Goal: Information Seeking & Learning: Find specific fact

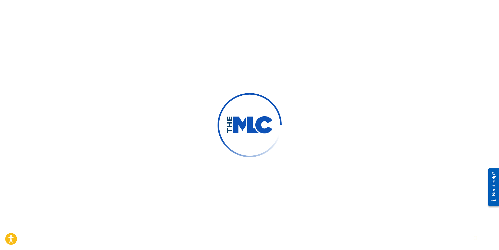
drag, startPoint x: 135, startPoint y: 23, endPoint x: 158, endPoint y: 1, distance: 31.4
click at [135, 23] on div at bounding box center [249, 125] width 499 height 250
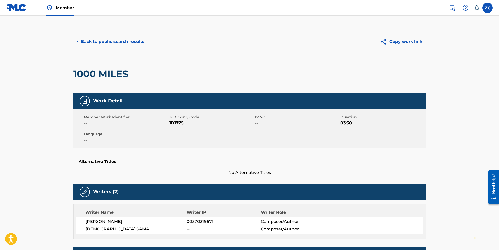
drag, startPoint x: 170, startPoint y: 49, endPoint x: 133, endPoint y: 45, distance: 37.0
click at [170, 49] on div "< Back to public search results Copy work link" at bounding box center [249, 42] width 353 height 26
click at [64, 7] on span "Member" at bounding box center [65, 8] width 18 height 6
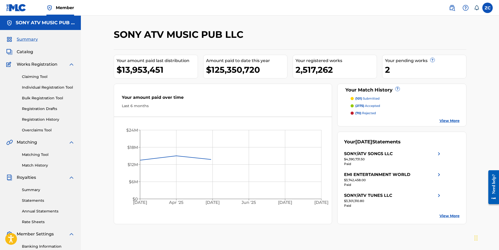
click at [27, 53] on span "Catalog" at bounding box center [25, 52] width 16 height 6
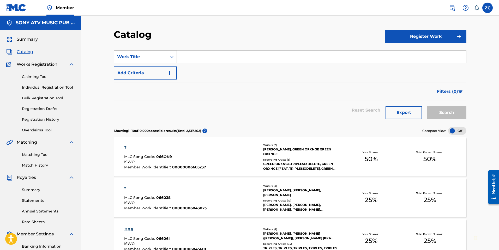
click at [165, 55] on div "Work Title" at bounding box center [140, 57] width 53 height 10
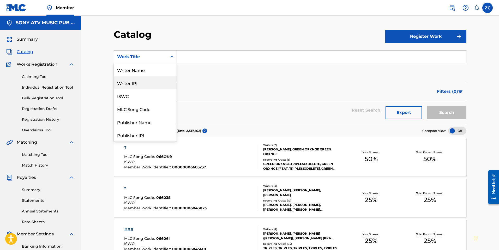
click at [152, 78] on div "Writer IPI" at bounding box center [145, 82] width 63 height 13
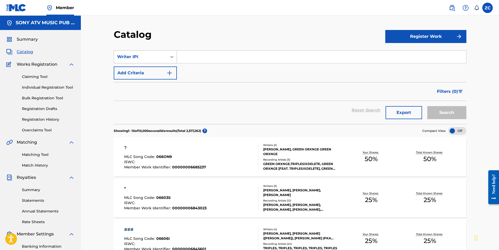
click at [155, 52] on div "Writer IPI" at bounding box center [140, 57] width 53 height 10
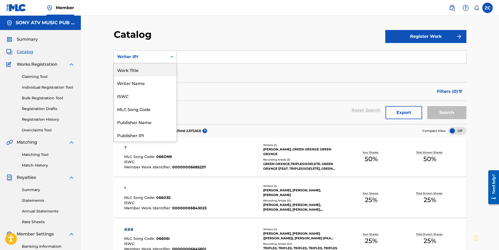
click at [146, 70] on div "Work Title" at bounding box center [145, 69] width 63 height 13
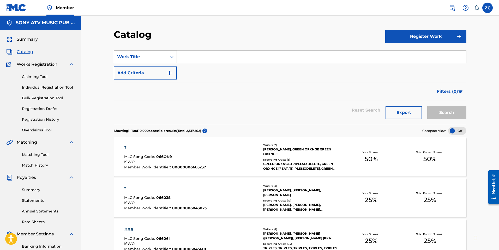
click at [160, 57] on div "Work Title" at bounding box center [140, 57] width 47 height 6
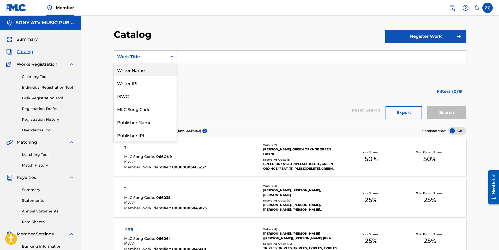
click at [141, 74] on div "Writer Name" at bounding box center [145, 69] width 63 height 13
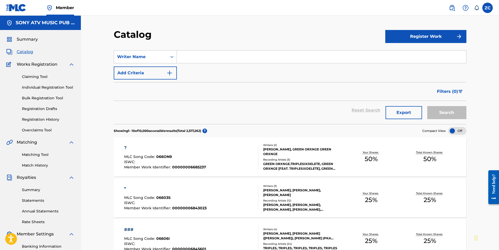
click at [183, 56] on input "Search Form" at bounding box center [322, 57] width 290 height 13
click at [215, 65] on div "SearchWithCriteriad7937f65-cb61-4508-8901-3c390d43c26d Writer Name Add Criteria" at bounding box center [290, 64] width 353 height 29
click at [213, 55] on input "Search Form" at bounding box center [322, 57] width 290 height 13
type input "eddie george"
click at [428, 106] on button "Search" at bounding box center [447, 112] width 39 height 13
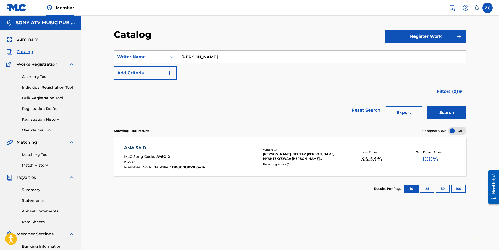
click at [158, 57] on div "Writer Name" at bounding box center [140, 57] width 47 height 6
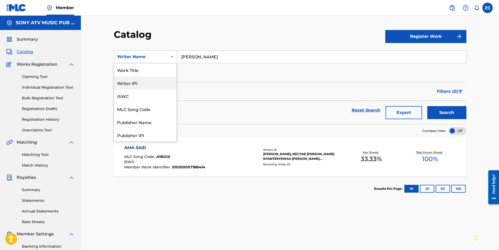
click at [151, 84] on div "Writer IPI" at bounding box center [145, 82] width 63 height 13
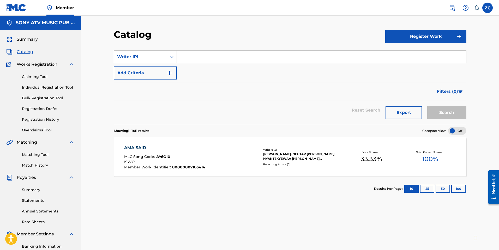
click at [242, 65] on div "SearchWithCriteriab2adb52d-1d46-4734-bb31-8ca12160b272 Writer IPI Add Criteria" at bounding box center [290, 64] width 353 height 29
click at [240, 59] on input "Search Form" at bounding box center [322, 57] width 290 height 13
paste input "00370319671"
type input "00370319671"
click at [428, 106] on button "Search" at bounding box center [447, 112] width 39 height 13
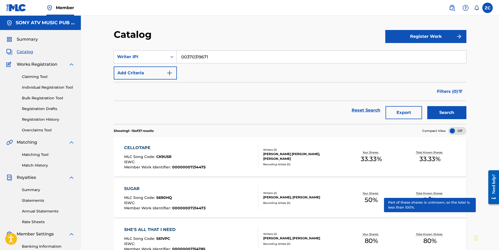
click at [413, 112] on button "Export" at bounding box center [404, 112] width 37 height 13
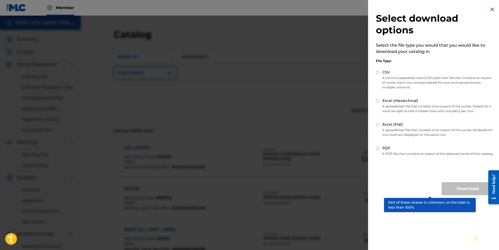
click at [379, 72] on input "CSV" at bounding box center [377, 72] width 3 height 3
radio input "true"
click at [379, 125] on input "Excel (Flat)" at bounding box center [377, 124] width 3 height 3
radio input "true"
click at [459, 193] on button "Download" at bounding box center [468, 188] width 52 height 13
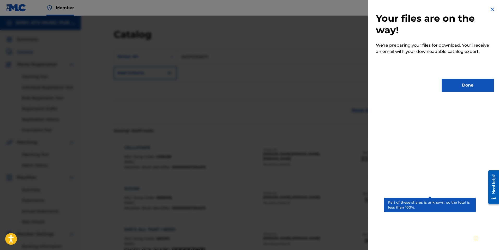
click at [461, 85] on button "Done" at bounding box center [468, 85] width 52 height 13
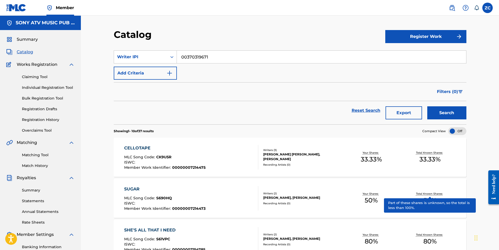
click at [43, 86] on link "Individual Registration Tool" at bounding box center [48, 87] width 53 height 5
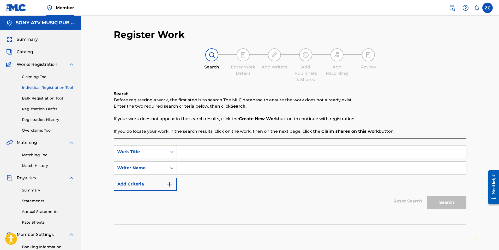
click at [196, 150] on input "Search Form" at bounding box center [322, 151] width 290 height 13
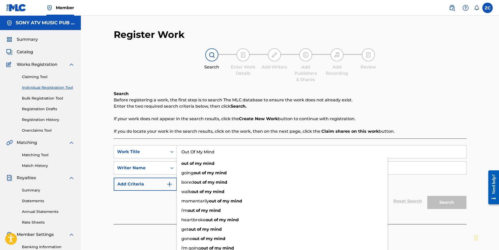
type input "Out Of My Mind"
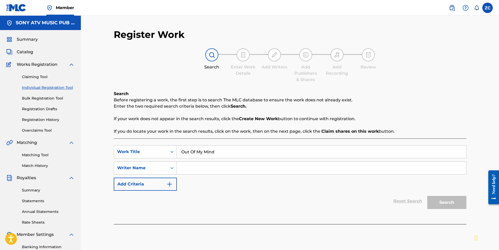
click at [197, 163] on input "Search Form" at bounding box center [322, 168] width 290 height 13
type input "eddie george"
click at [428, 196] on button "Search" at bounding box center [447, 202] width 39 height 13
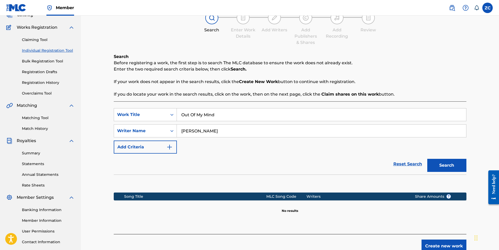
scroll to position [74, 0]
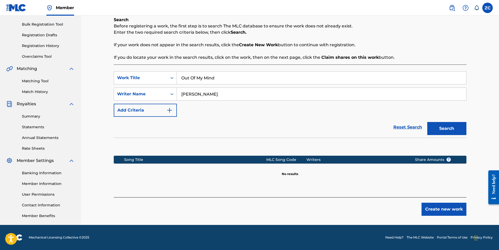
click at [445, 211] on button "Create new work" at bounding box center [444, 209] width 45 height 13
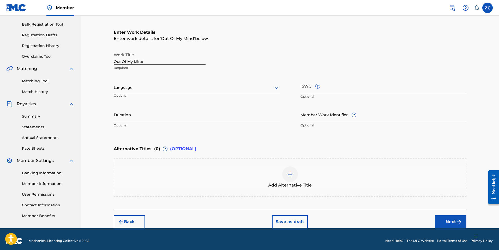
click at [165, 90] on div at bounding box center [197, 87] width 166 height 7
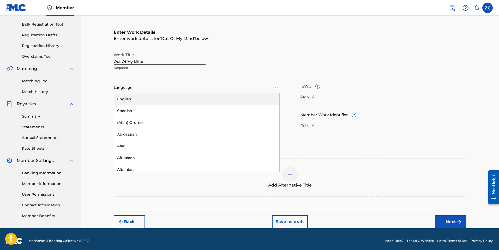
click at [191, 101] on div "English" at bounding box center [197, 99] width 166 height 12
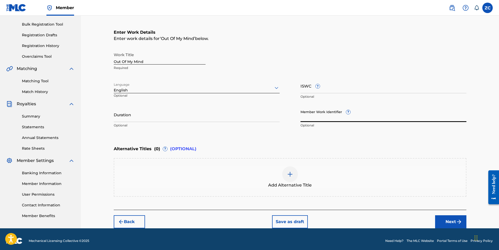
click at [388, 115] on input "Member Work Identifier ?" at bounding box center [384, 114] width 166 height 15
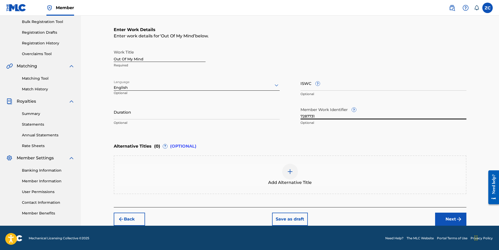
scroll to position [77, 0]
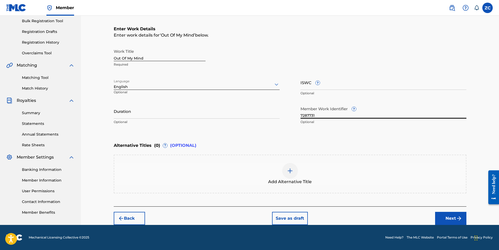
type input "7287731"
click at [448, 215] on button "Next" at bounding box center [450, 218] width 31 height 13
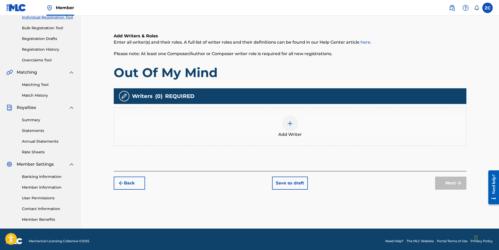
scroll to position [74, 0]
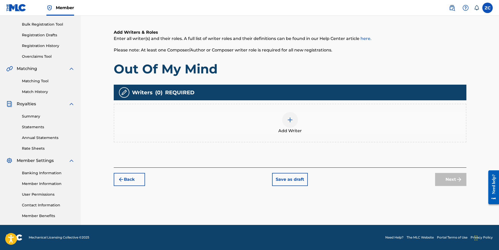
click at [280, 126] on div "Add Writer" at bounding box center [290, 123] width 352 height 22
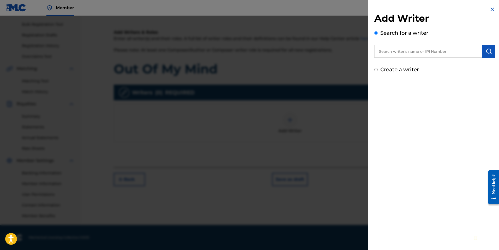
click at [407, 55] on input "text" at bounding box center [429, 51] width 108 height 13
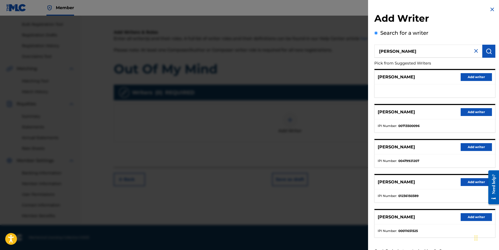
click at [391, 53] on input "eddit george" at bounding box center [429, 51] width 108 height 13
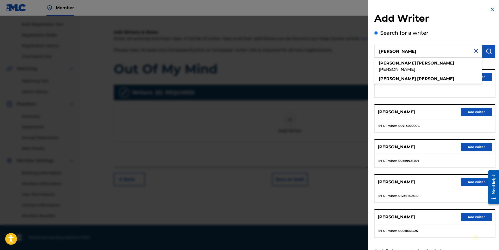
type input "eddie george"
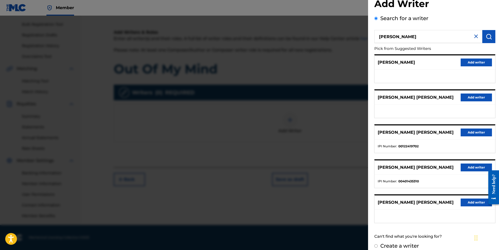
scroll to position [21, 0]
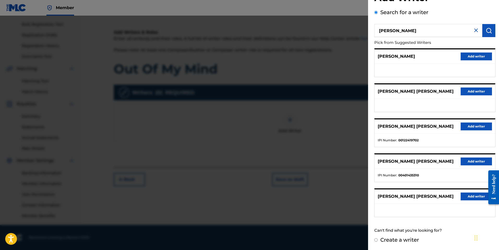
click at [473, 32] on img at bounding box center [476, 30] width 6 height 6
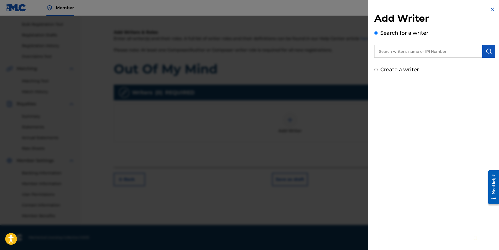
scroll to position [0, 0]
click at [419, 55] on input "text" at bounding box center [429, 51] width 108 height 13
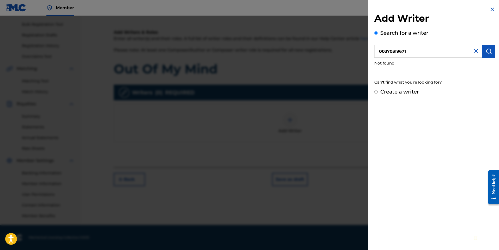
type input "00370319671"
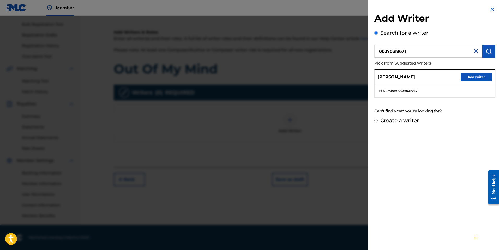
click at [480, 75] on button "Add writer" at bounding box center [476, 77] width 31 height 8
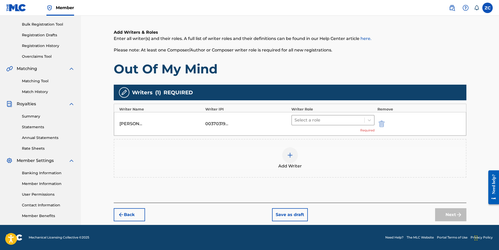
click at [338, 119] on div at bounding box center [329, 119] width 68 height 7
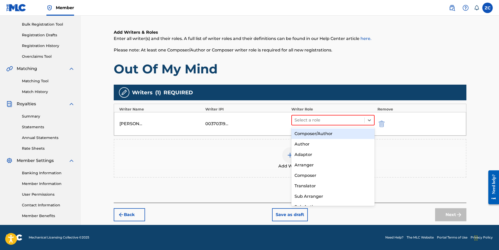
click at [332, 135] on div "Composer/Author" at bounding box center [334, 133] width 84 height 10
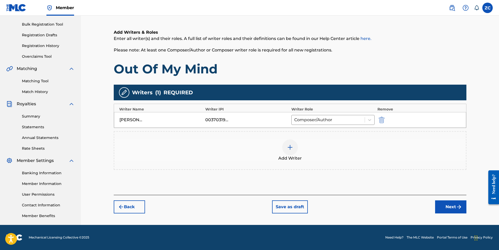
click at [453, 209] on button "Next" at bounding box center [450, 206] width 31 height 13
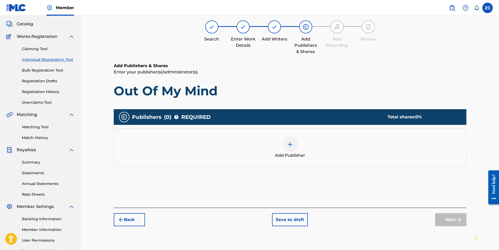
scroll to position [23, 0]
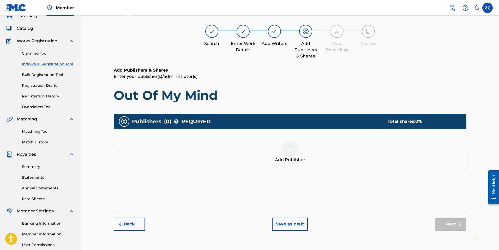
click at [291, 149] on img at bounding box center [290, 149] width 6 height 6
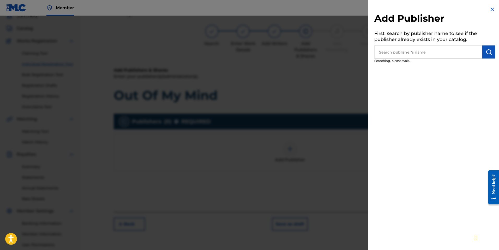
click at [414, 51] on input "text" at bounding box center [429, 51] width 108 height 13
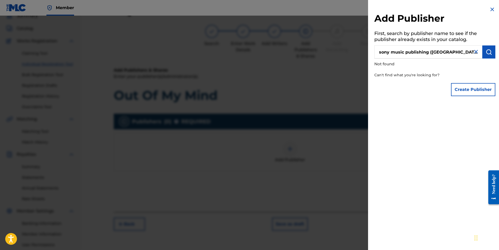
click at [458, 52] on input "sony music publishing (UK) limited" at bounding box center [429, 51] width 108 height 13
type input "sony music publishing (u"
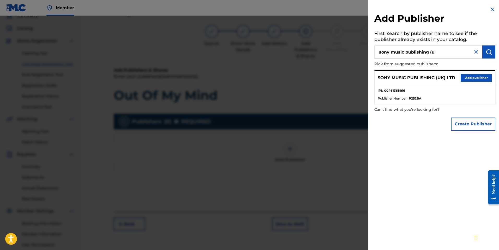
click at [473, 79] on button "Add publisher" at bounding box center [476, 78] width 31 height 8
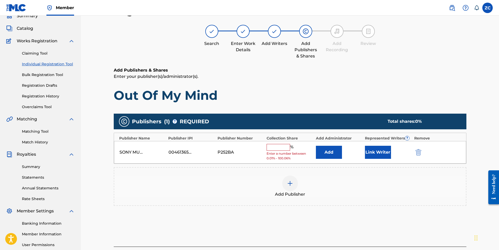
click at [325, 153] on button "Add" at bounding box center [329, 152] width 26 height 13
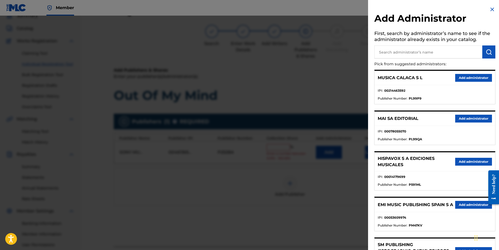
click at [404, 53] on input "text" at bounding box center [429, 51] width 108 height 13
type input "sony/atv tunes llc"
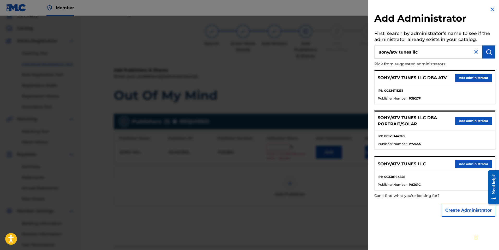
click at [478, 164] on button "Add administrator" at bounding box center [474, 164] width 37 height 8
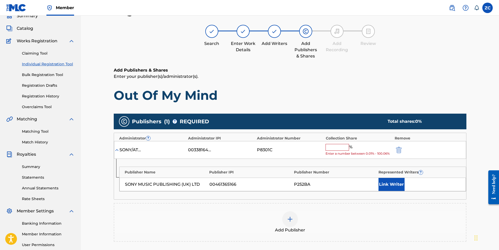
click at [333, 148] on input "text" at bounding box center [337, 147] width 23 height 7
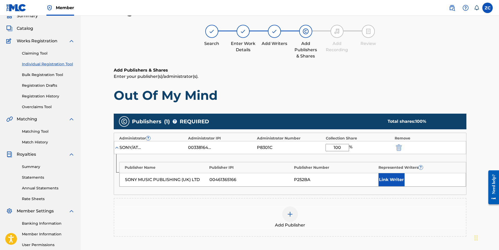
type input "100"
click at [390, 96] on h1 "Out Of My Mind" at bounding box center [290, 95] width 353 height 16
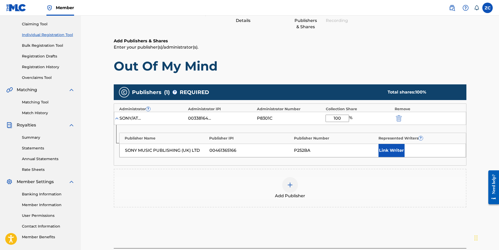
scroll to position [95, 0]
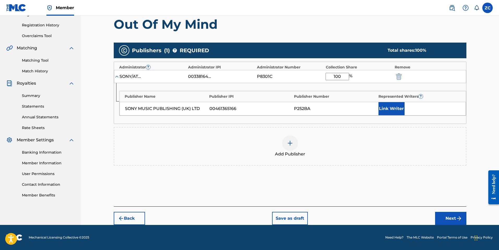
click at [392, 114] on button "Link Writer" at bounding box center [392, 108] width 26 height 13
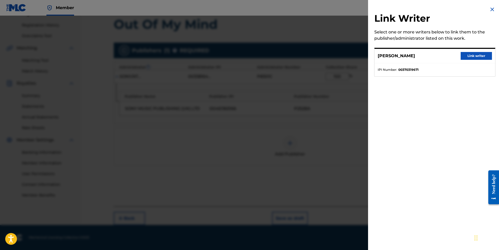
click at [469, 58] on button "Link writer" at bounding box center [476, 56] width 31 height 8
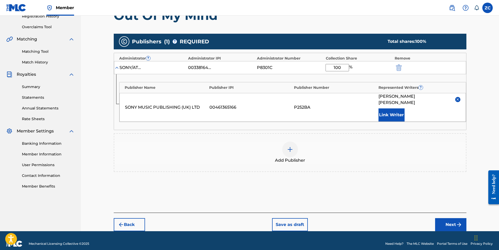
click at [453, 220] on button "Next" at bounding box center [450, 224] width 31 height 13
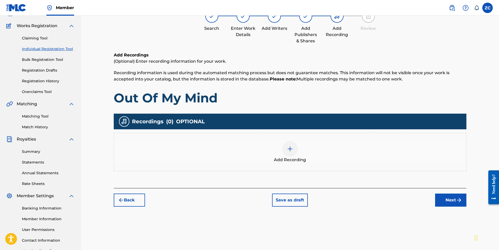
scroll to position [23, 0]
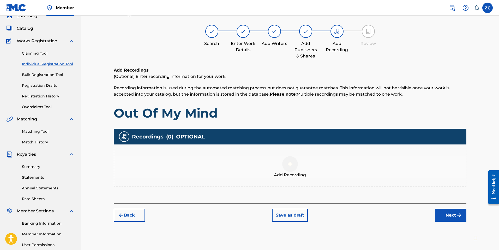
click at [282, 167] on div "Add Recording" at bounding box center [290, 167] width 352 height 22
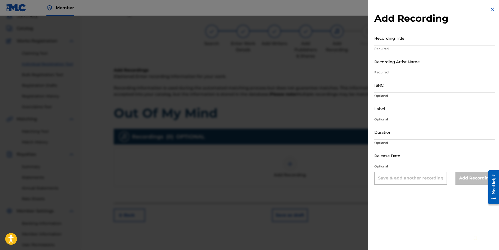
click at [392, 42] on input "Recording Title" at bounding box center [435, 38] width 121 height 15
click at [491, 9] on div "Add Recording Recording Title Required Recording Artist Name Required ISRC Opti…" at bounding box center [435, 125] width 134 height 250
click at [491, 9] on img at bounding box center [493, 9] width 6 height 6
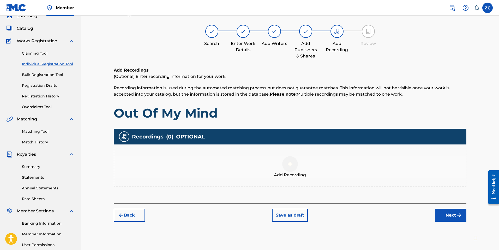
click at [441, 218] on button "Next" at bounding box center [450, 215] width 31 height 13
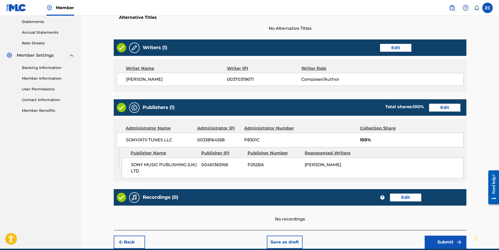
scroll to position [203, 0]
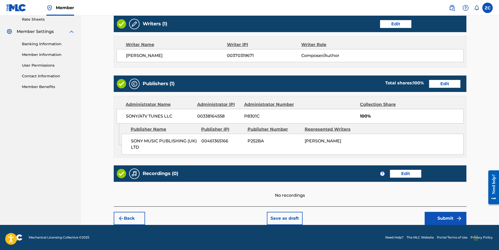
click at [428, 218] on button "Submit" at bounding box center [446, 218] width 42 height 13
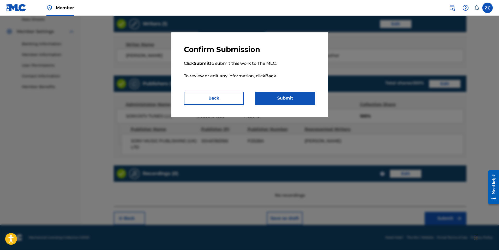
click at [274, 99] on button "Submit" at bounding box center [286, 98] width 60 height 13
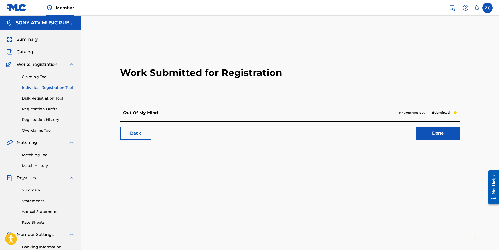
drag, startPoint x: 22, startPoint y: 54, endPoint x: 80, endPoint y: 70, distance: 60.9
click at [22, 54] on span "Catalog" at bounding box center [25, 52] width 16 height 6
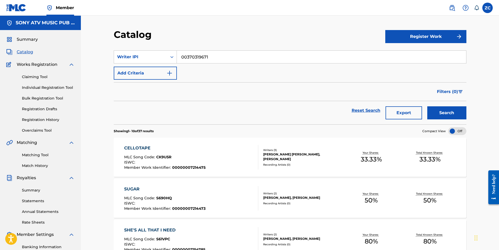
click at [261, 61] on input "00370319671" at bounding box center [322, 57] width 290 height 13
click at [132, 54] on div "Writer IPI" at bounding box center [140, 57] width 53 height 10
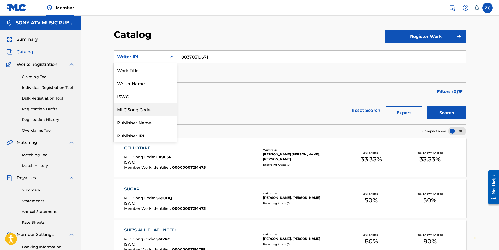
click at [144, 108] on div "MLC Song Code" at bounding box center [145, 109] width 63 height 13
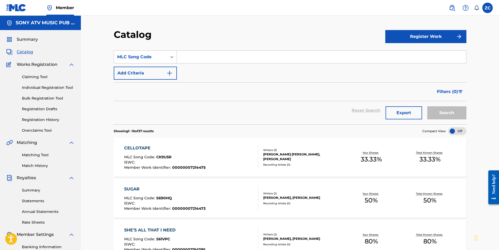
click at [263, 59] on input "Search Form" at bounding box center [322, 57] width 290 height 13
paste input "AY6OIX"
type input "AY6OIX"
click at [428, 106] on button "Search" at bounding box center [447, 112] width 39 height 13
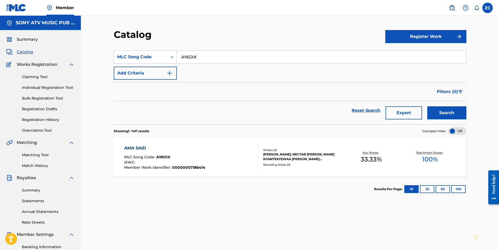
click at [318, 157] on div "EDDIE GEORGE, NECTAR ABENA NYANTEKYEWAA WOODE, JONATHAN JAMES LATTIMER" at bounding box center [302, 156] width 79 height 9
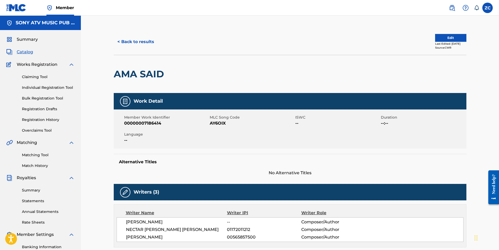
click at [453, 37] on button "Edit" at bounding box center [450, 38] width 31 height 8
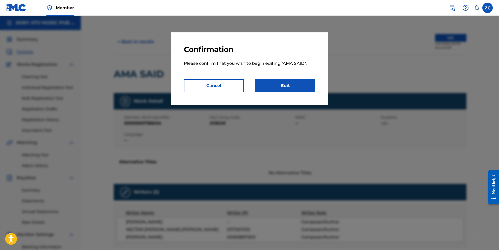
click at [276, 90] on link "Edit" at bounding box center [286, 85] width 60 height 13
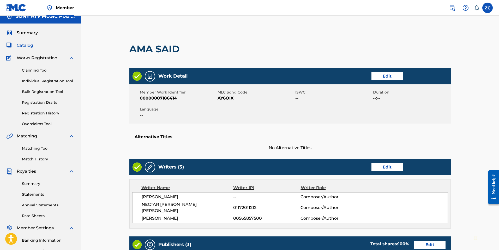
scroll to position [26, 0]
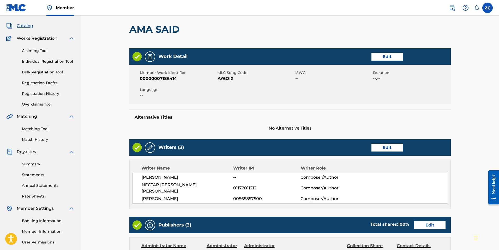
click at [389, 148] on link "Edit" at bounding box center [387, 148] width 31 height 8
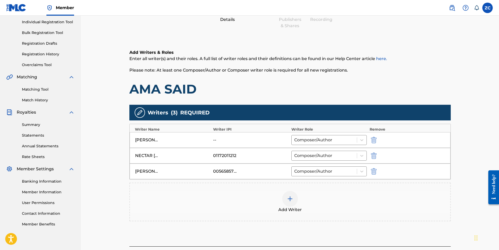
scroll to position [78, 0]
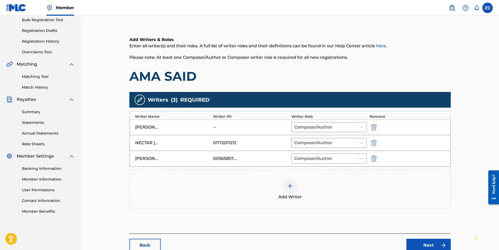
click at [376, 125] on img "submit" at bounding box center [374, 127] width 6 height 6
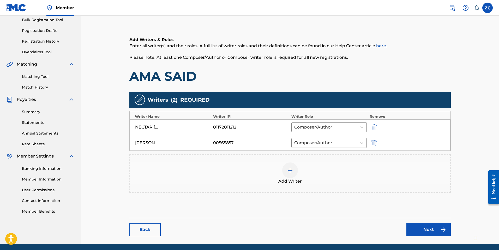
click at [290, 175] on div at bounding box center [290, 170] width 16 height 16
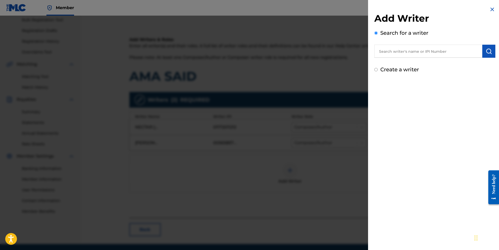
click at [394, 51] on input "text" at bounding box center [429, 51] width 108 height 13
paste input "AY6OIX"
click at [401, 50] on input "00" at bounding box center [429, 51] width 108 height 13
paste input "370319671"
type input "00370319671"
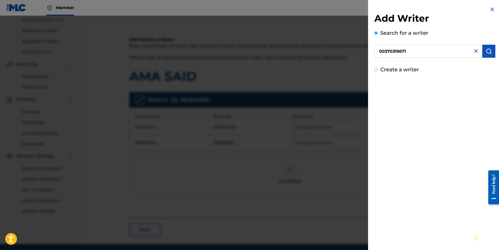
click at [492, 50] on button "submit" at bounding box center [489, 51] width 13 height 13
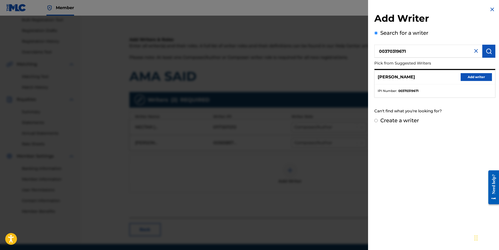
click at [478, 79] on button "Add writer" at bounding box center [476, 77] width 31 height 8
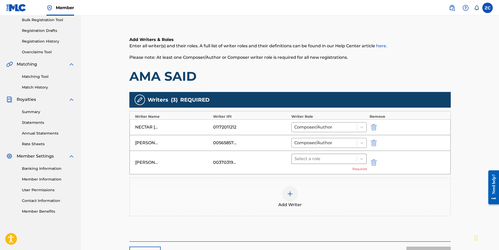
click at [351, 157] on div at bounding box center [325, 158] width 60 height 7
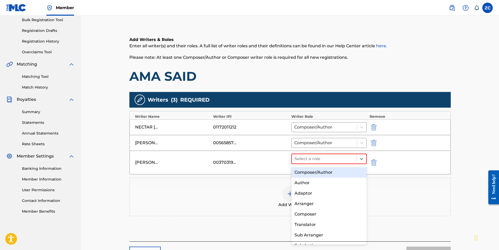
click at [331, 173] on div "Composer/Author" at bounding box center [330, 172] width 76 height 10
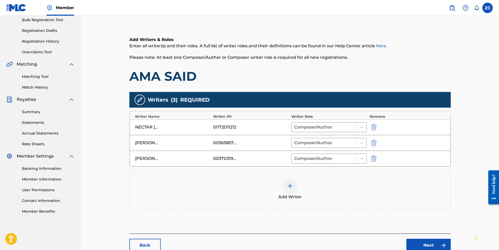
scroll to position [113, 0]
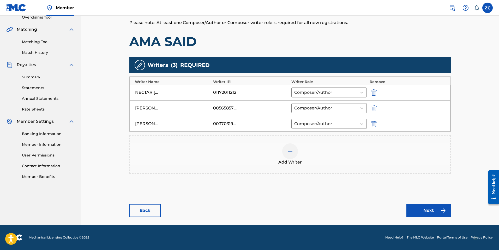
click at [426, 208] on link "Next" at bounding box center [429, 210] width 44 height 13
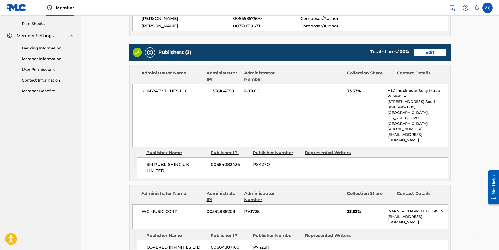
scroll to position [183, 0]
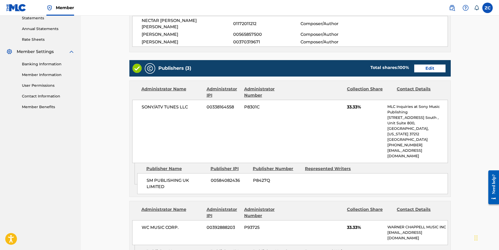
click at [418, 64] on link "Edit" at bounding box center [430, 68] width 31 height 8
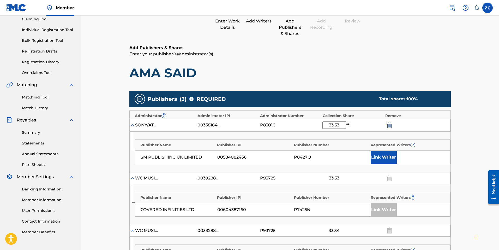
scroll to position [104, 0]
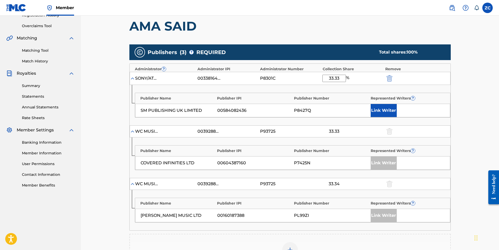
click at [386, 112] on button "Link Writer" at bounding box center [384, 110] width 26 height 13
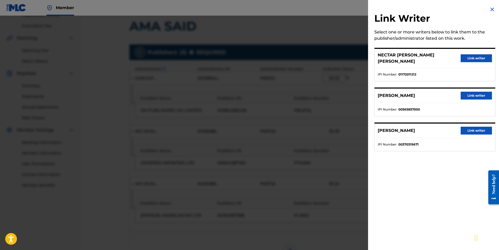
click at [475, 131] on button "Link writer" at bounding box center [476, 131] width 31 height 8
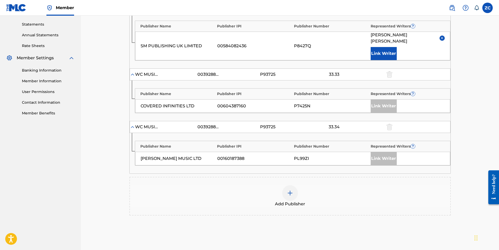
scroll to position [228, 0]
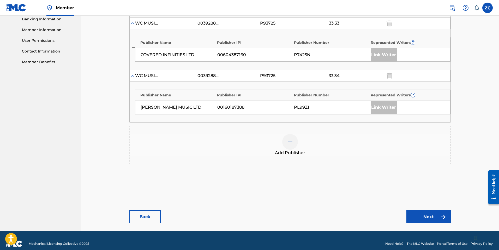
click at [444, 214] on img at bounding box center [444, 217] width 6 height 6
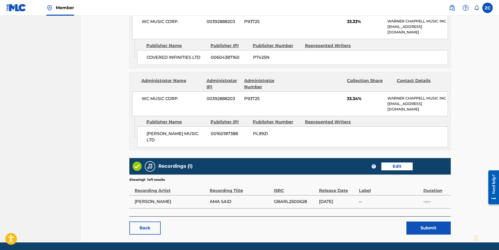
scroll to position [389, 0]
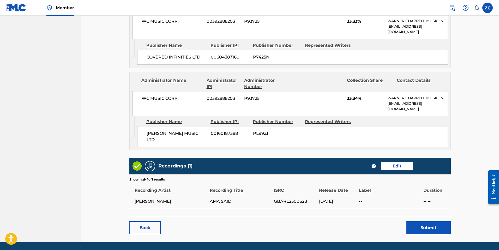
click at [427, 221] on button "Submit" at bounding box center [429, 227] width 44 height 13
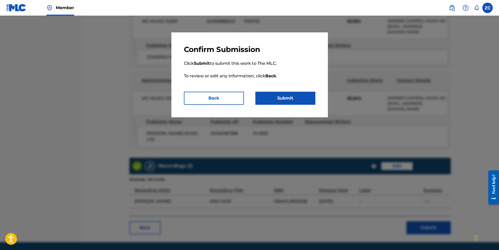
click at [301, 99] on button "Submit" at bounding box center [286, 98] width 60 height 13
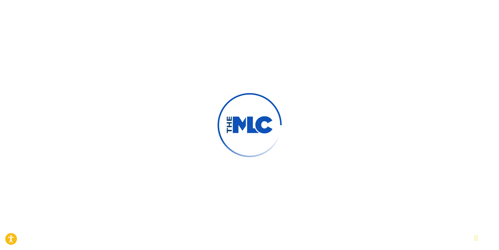
click at [167, 131] on div at bounding box center [249, 125] width 499 height 250
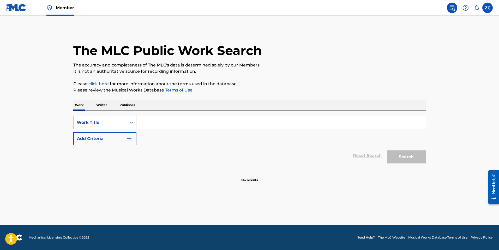
click at [151, 123] on input "Search Form" at bounding box center [282, 122] width 290 height 13
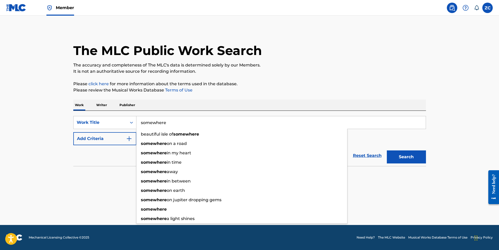
type input "somewhere"
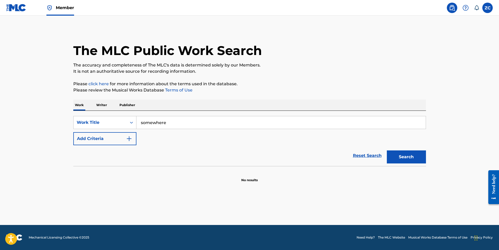
click at [73, 132] on button "Add Criteria" at bounding box center [104, 138] width 63 height 13
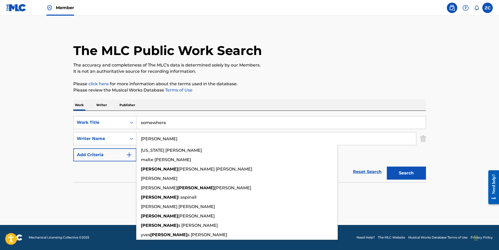
type input "george"
click at [387, 167] on button "Search" at bounding box center [406, 173] width 39 height 13
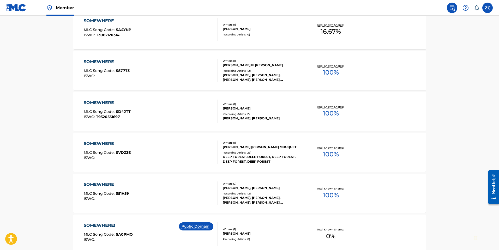
scroll to position [209, 0]
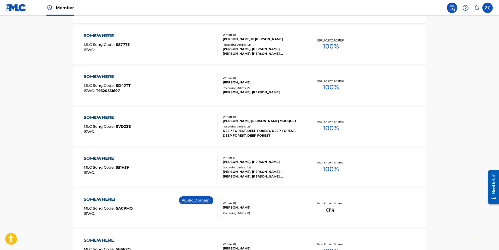
click at [146, 167] on div "SOMEWHERE MLC Song Code : S51H59 ISWC :" at bounding box center [151, 167] width 134 height 23
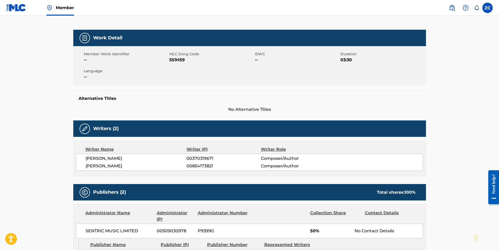
scroll to position [78, 0]
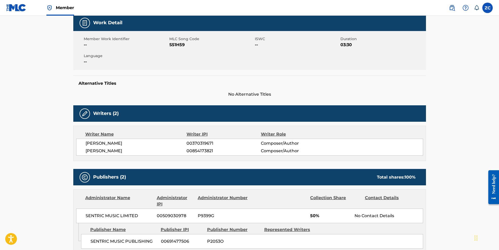
click at [206, 145] on span "00370319671" at bounding box center [224, 143] width 74 height 6
copy span "00370319671"
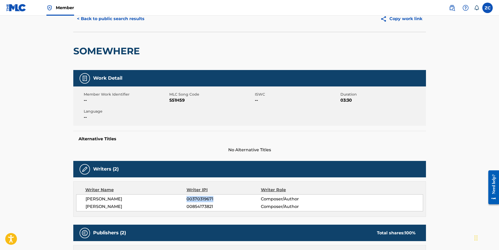
scroll to position [0, 0]
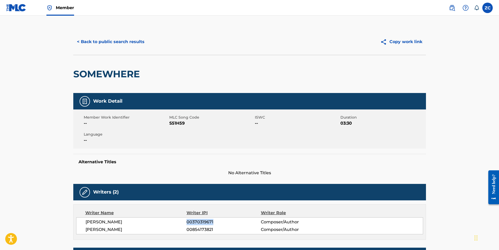
click at [134, 38] on button "< Back to public search results" at bounding box center [110, 41] width 75 height 13
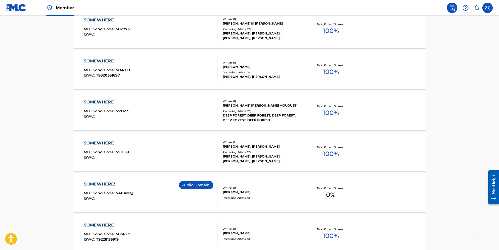
scroll to position [213, 0]
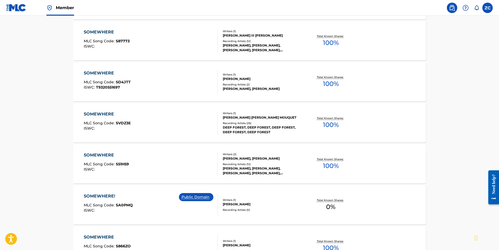
drag, startPoint x: 169, startPoint y: 175, endPoint x: 129, endPoint y: 9, distance: 170.5
drag, startPoint x: 157, startPoint y: 104, endPoint x: 146, endPoint y: -1, distance: 106.0
click at [63, 132] on main "The MLC Public Work Search The accuracy and completeness of The MLC's data is d…" at bounding box center [249, 110] width 499 height 615
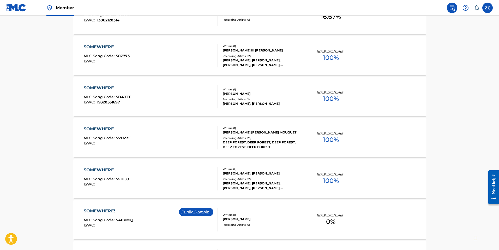
drag, startPoint x: 114, startPoint y: 154, endPoint x: 190, endPoint y: 4, distance: 168.0
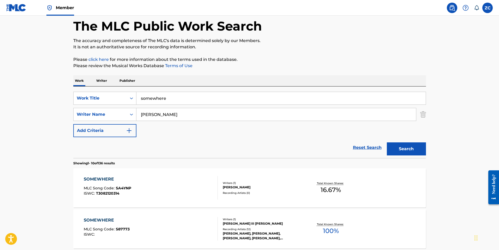
scroll to position [0, 0]
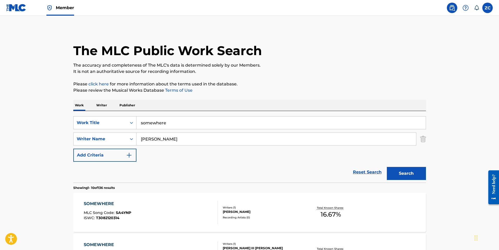
click at [114, 123] on div "Work Title" at bounding box center [100, 123] width 47 height 6
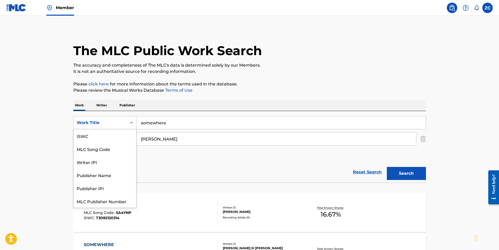
scroll to position [13, 0]
click at [111, 137] on div "MLC Song Code" at bounding box center [105, 135] width 63 height 13
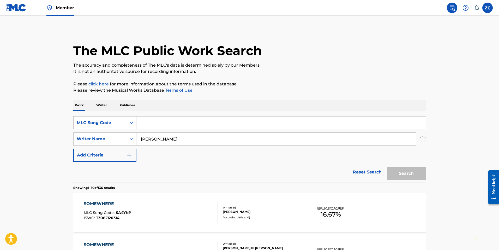
click at [198, 118] on input "Search Form" at bounding box center [282, 122] width 290 height 13
click at [424, 141] on img "Search Form" at bounding box center [424, 138] width 6 height 13
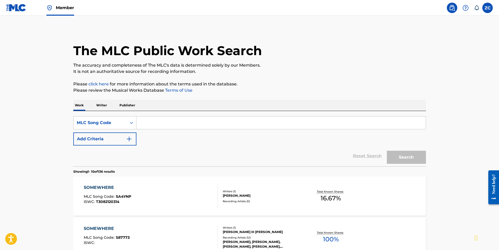
click at [198, 122] on input "Search Form" at bounding box center [282, 122] width 290 height 13
paste input "1D1775"
type input "1D1775"
click at [387, 151] on button "Search" at bounding box center [406, 157] width 39 height 13
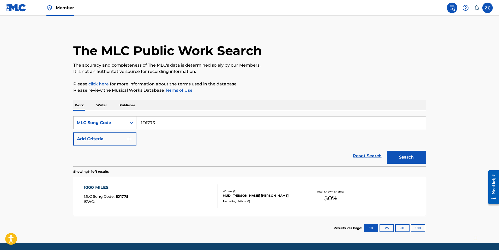
click at [226, 212] on div "1000 MILES MLC Song Code : 1D1775 ISWC : Writers ( 2 ) MUDI SAMA, EDWARD DAVID …" at bounding box center [249, 195] width 353 height 39
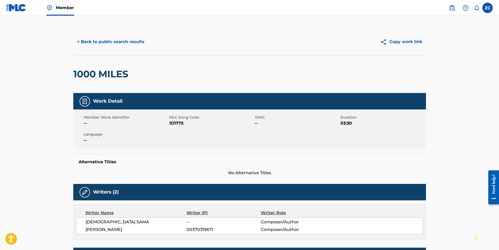
drag, startPoint x: 98, startPoint y: 42, endPoint x: 101, endPoint y: 43, distance: 2.7
click at [98, 42] on button "< Back to public search results" at bounding box center [110, 41] width 75 height 13
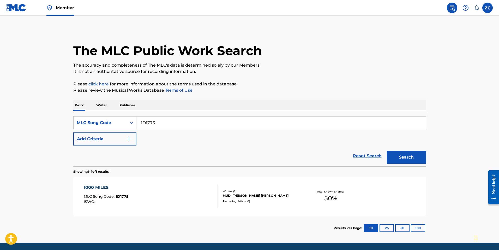
click at [169, 124] on input "1D1775" at bounding box center [282, 122] width 290 height 13
paste input "AX58IL"
type input "AX58IL"
click at [387, 151] on button "Search" at bounding box center [406, 157] width 39 height 13
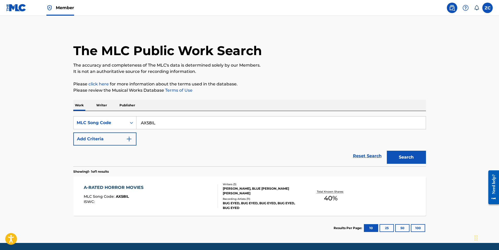
click at [176, 193] on div "A-RATED HORROR MOVIES MLC Song Code : AX58IL ISWC :" at bounding box center [151, 195] width 134 height 23
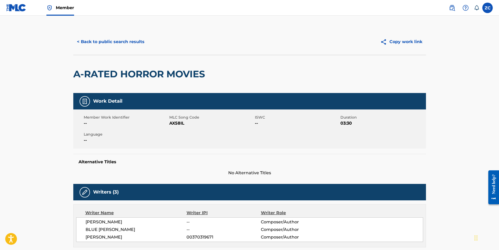
click at [124, 42] on button "< Back to public search results" at bounding box center [110, 41] width 75 height 13
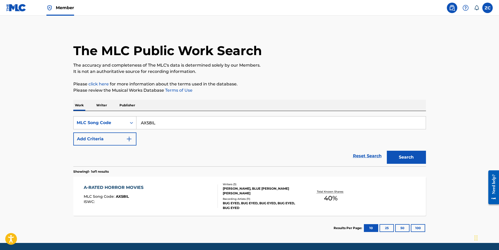
click at [114, 125] on div "MLC Song Code" at bounding box center [100, 123] width 47 height 6
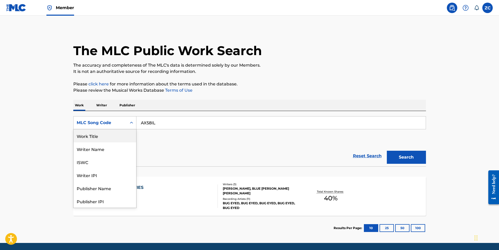
click at [98, 133] on div "Work Title" at bounding box center [105, 135] width 63 height 13
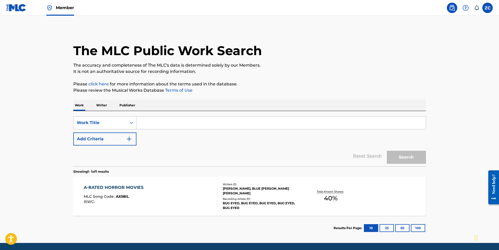
click at [117, 143] on button "Add Criteria" at bounding box center [104, 138] width 63 height 13
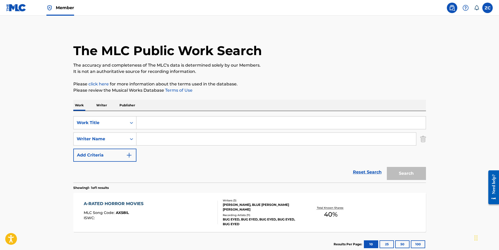
click at [176, 126] on input "Search Form" at bounding box center [282, 122] width 290 height 13
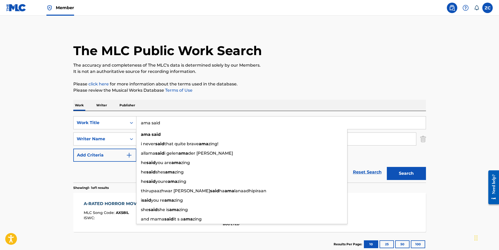
type input "ama said"
click at [387, 167] on button "Search" at bounding box center [406, 173] width 39 height 13
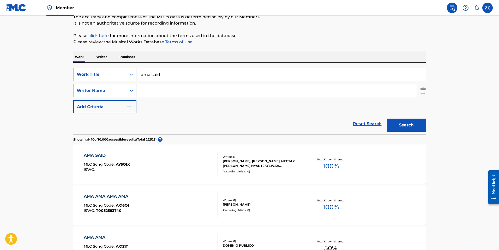
scroll to position [52, 0]
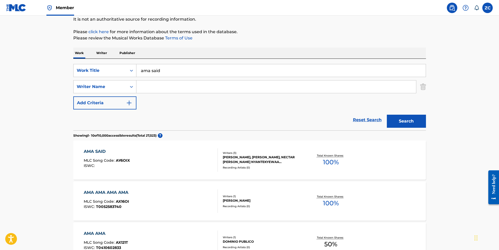
click at [118, 155] on div "AMA SAID MLC Song Code : AY6OIX ISWC :" at bounding box center [107, 159] width 46 height 23
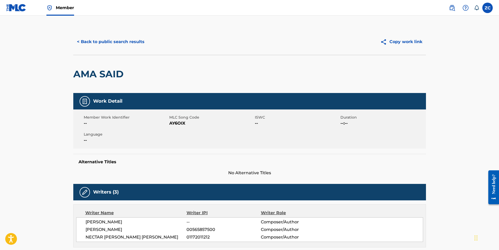
click at [82, 35] on button "< Back to public search results" at bounding box center [110, 41] width 75 height 13
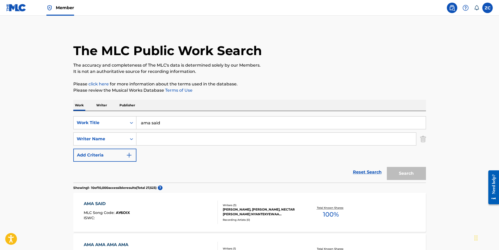
scroll to position [52, 0]
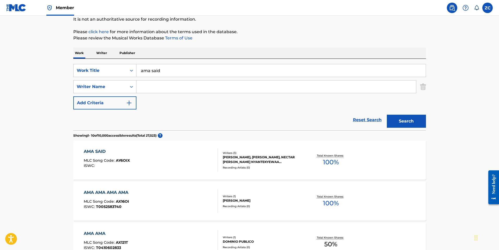
drag, startPoint x: 183, startPoint y: 64, endPoint x: 115, endPoint y: 60, distance: 68.3
click at [122, 61] on div "SearchWithCriteriac8515d0b-a1ea-49a9-afad-b6ec985df93e Work Title ama said Sear…" at bounding box center [249, 95] width 353 height 72
drag, startPoint x: 209, startPoint y: 80, endPoint x: 204, endPoint y: 75, distance: 7.0
click at [208, 79] on div "SearchWithCriteriac8515d0b-a1ea-49a9-afad-b6ec985df93e Work Title ama said Sear…" at bounding box center [249, 86] width 353 height 45
click at [204, 70] on input "ama said" at bounding box center [282, 70] width 290 height 13
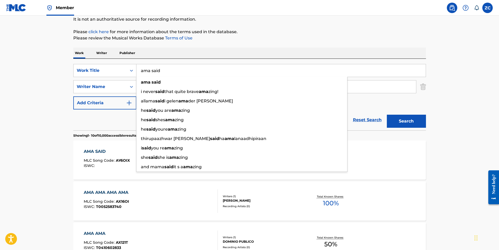
click at [204, 70] on input "ama said" at bounding box center [282, 70] width 290 height 13
paste input "Out Of My Min"
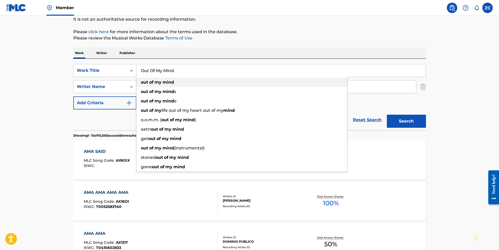
type input "Out Of My Mind"
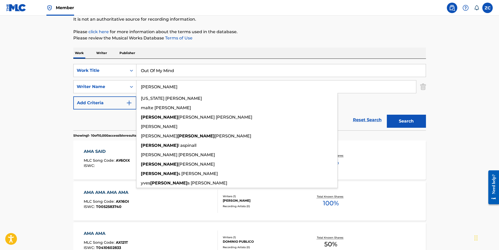
click at [387, 115] on button "Search" at bounding box center [406, 121] width 39 height 13
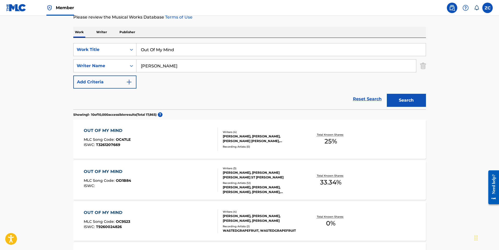
scroll to position [78, 0]
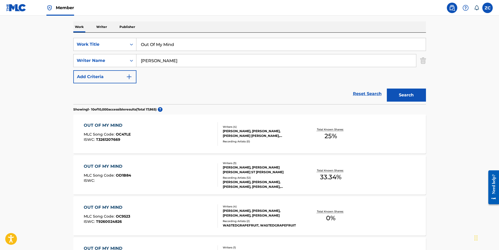
click at [411, 99] on button "Search" at bounding box center [406, 95] width 39 height 13
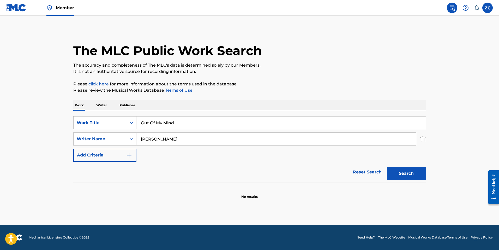
click at [154, 140] on input "eddie george" at bounding box center [277, 139] width 280 height 13
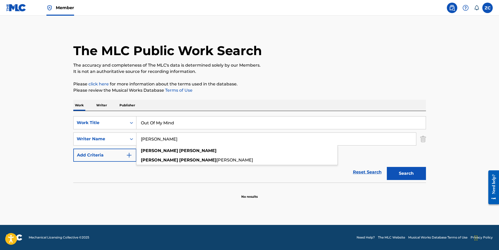
click at [150, 139] on input "eddie george" at bounding box center [277, 139] width 280 height 13
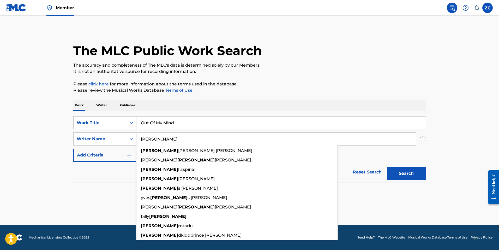
type input "george"
click at [387, 167] on button "Search" at bounding box center [406, 173] width 39 height 13
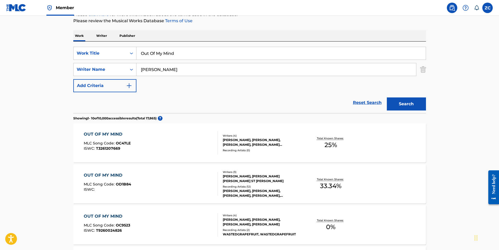
scroll to position [78, 0]
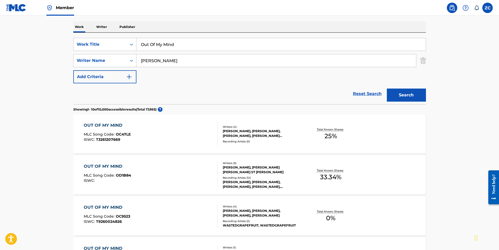
click at [160, 132] on div "OUT OF MY MIND MLC Song Code : OC47LE ISWC : T3261207669" at bounding box center [151, 133] width 134 height 23
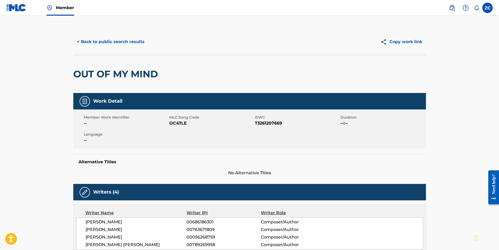
click at [116, 39] on button "< Back to public search results" at bounding box center [110, 41] width 75 height 13
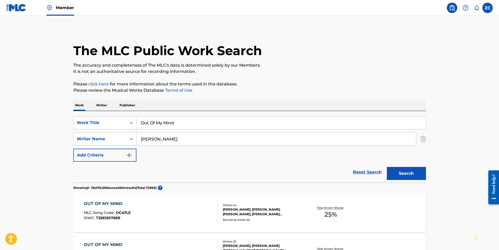
click at [157, 139] on input "george" at bounding box center [277, 139] width 280 height 13
click at [156, 139] on input "george" at bounding box center [277, 139] width 280 height 13
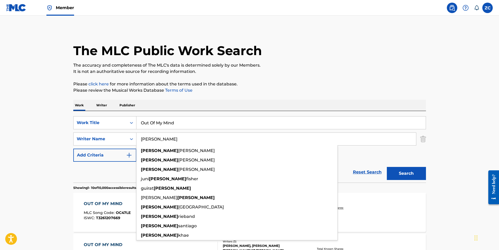
type input "eddie"
click at [387, 167] on button "Search" at bounding box center [406, 173] width 39 height 13
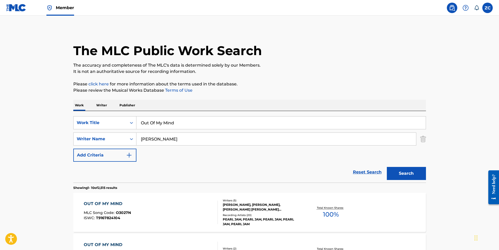
click at [183, 126] on input "Out Of My Mind" at bounding box center [282, 122] width 290 height 13
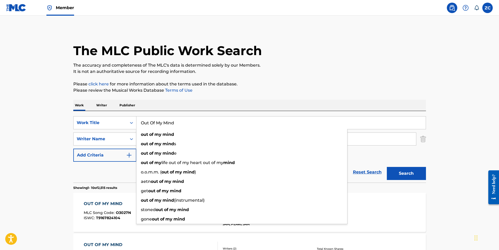
click at [183, 126] on input "Out Of My Mind" at bounding box center [282, 122] width 290 height 13
paste input "when you leave"
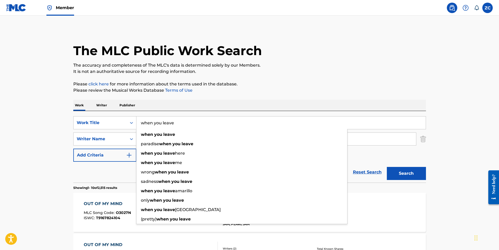
type input "when you leave"
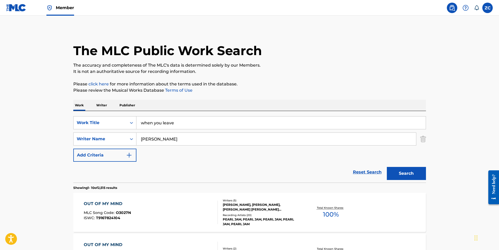
click at [424, 150] on div "SearchWithCriteriac8515d0b-a1ea-49a9-afad-b6ec985df93e Work Title when you leav…" at bounding box center [249, 138] width 353 height 45
click at [397, 169] on button "Search" at bounding box center [406, 173] width 39 height 13
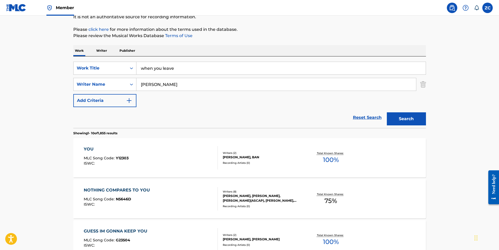
scroll to position [52, 0]
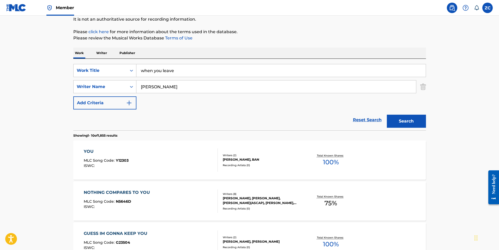
click at [173, 86] on input "eddie" at bounding box center [277, 86] width 280 height 13
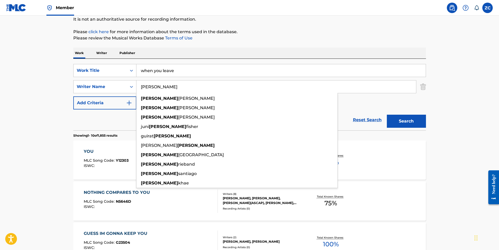
click at [173, 86] on input "eddie" at bounding box center [277, 86] width 280 height 13
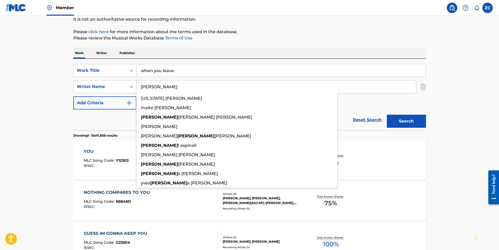
type input "george"
click at [387, 115] on button "Search" at bounding box center [406, 121] width 39 height 13
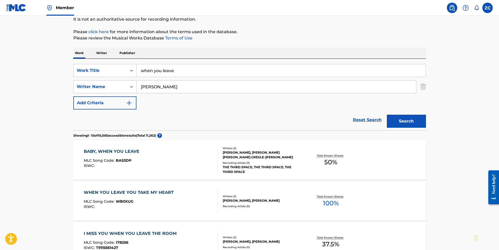
click at [168, 82] on input "george" at bounding box center [277, 86] width 280 height 13
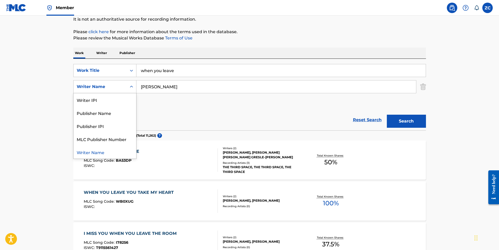
click at [111, 83] on div "Writer Name" at bounding box center [100, 87] width 53 height 10
click at [108, 103] on div "Writer IPI" at bounding box center [105, 99] width 63 height 13
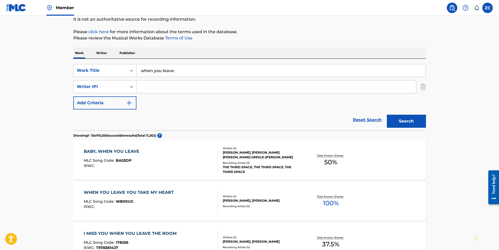
click at [202, 90] on input "Search Form" at bounding box center [277, 86] width 280 height 13
paste input "when you leave"
type input "when you leave"
click at [161, 83] on input "00" at bounding box center [277, 86] width 280 height 13
paste input "370319671"
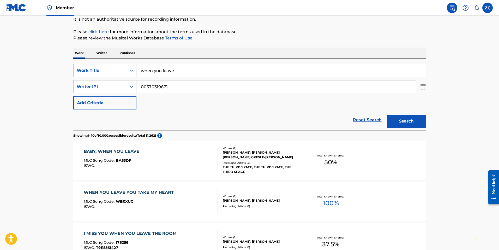
type input "00370319671"
click at [410, 122] on button "Search" at bounding box center [406, 121] width 39 height 13
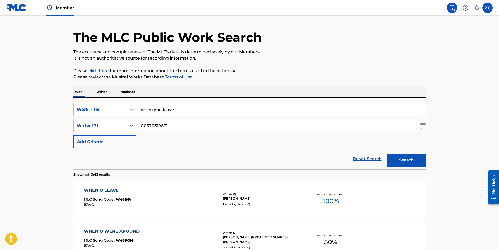
scroll to position [26, 0]
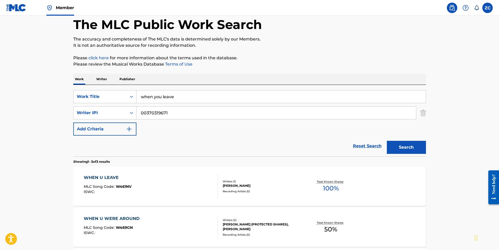
click at [163, 181] on div "WHEN U LEAVE MLC Song Code : W461NV ISWC :" at bounding box center [151, 185] width 134 height 23
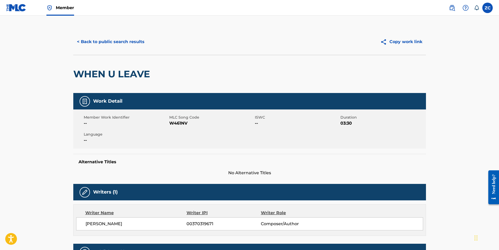
click at [122, 43] on button "< Back to public search results" at bounding box center [110, 41] width 75 height 13
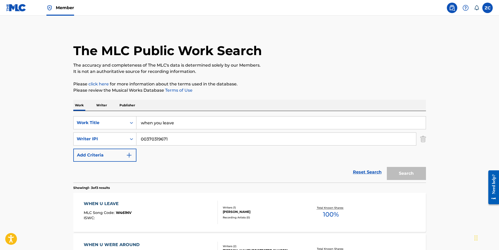
scroll to position [26, 0]
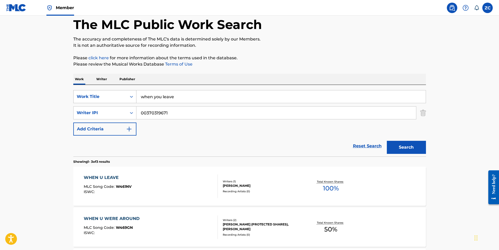
drag, startPoint x: 149, startPoint y: 94, endPoint x: 127, endPoint y: 94, distance: 21.4
click at [132, 95] on div "SearchWithCriteriac8515d0b-a1ea-49a9-afad-b6ec985df93e Work Title when you leave" at bounding box center [249, 96] width 353 height 13
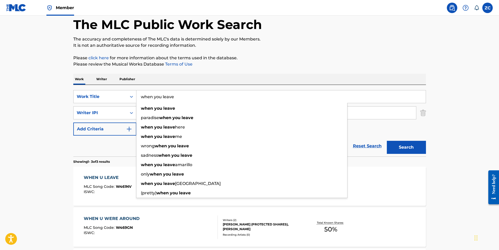
paste input "WHEN U WERE AROUND"
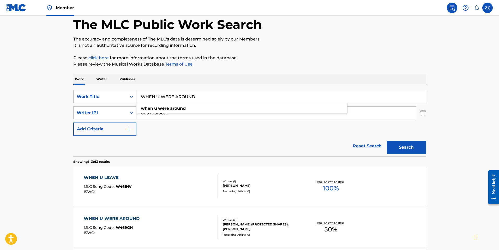
type input "WHEN U WERE AROUND"
click at [472, 106] on main "The MLC Public Work Search The accuracy and completeness of The MLC's data is d…" at bounding box center [249, 152] width 499 height 325
click at [410, 145] on button "Search" at bounding box center [406, 147] width 39 height 13
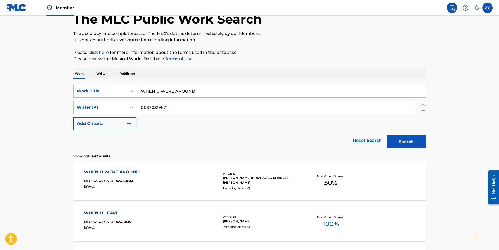
scroll to position [78, 0]
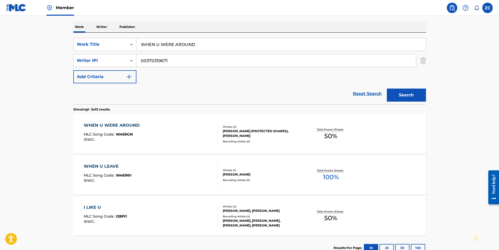
click at [116, 133] on span "W469GN" at bounding box center [124, 134] width 17 height 5
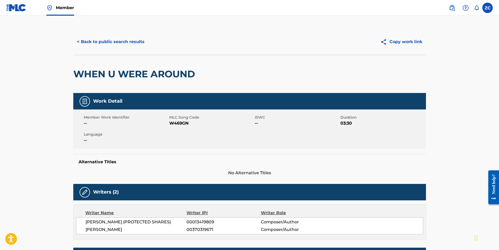
click at [123, 44] on button "< Back to public search results" at bounding box center [110, 41] width 75 height 13
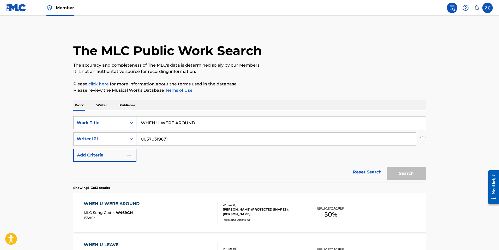
scroll to position [78, 0]
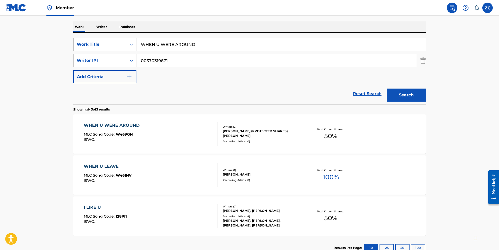
drag, startPoint x: 209, startPoint y: 46, endPoint x: 93, endPoint y: 39, distance: 115.6
click at [93, 39] on div "SearchWithCriteriac8515d0b-a1ea-49a9-afad-b6ec985df93e Work Title WHEN U WERE A…" at bounding box center [249, 44] width 353 height 13
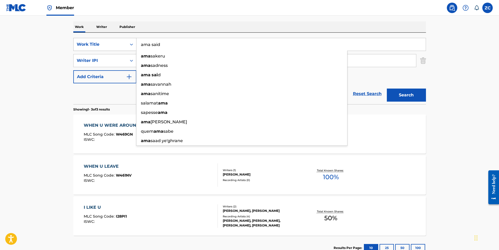
type input "ama said"
click at [387, 89] on button "Search" at bounding box center [406, 95] width 39 height 13
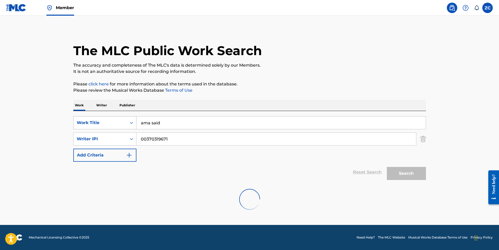
scroll to position [0, 0]
click at [422, 139] on img "Search Form" at bounding box center [424, 138] width 6 height 13
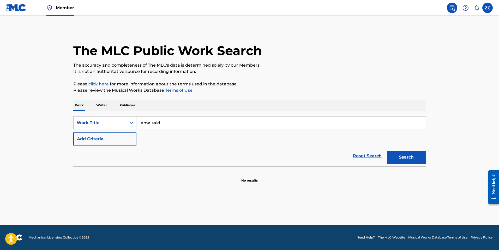
click at [413, 164] on div "Search" at bounding box center [406, 155] width 42 height 21
click at [412, 155] on button "Search" at bounding box center [406, 157] width 39 height 13
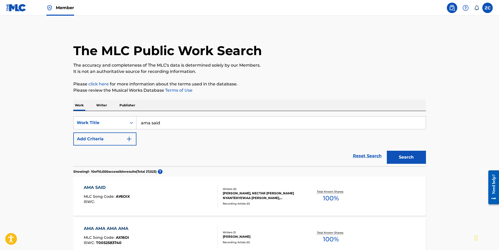
click at [144, 192] on div "AMA SAID MLC Song Code : AY6OIX ISWC :" at bounding box center [151, 195] width 134 height 23
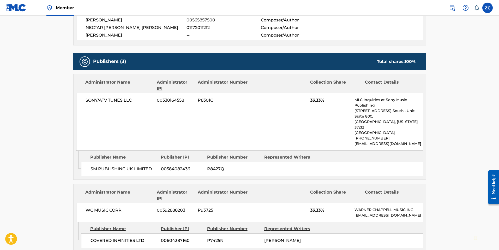
scroll to position [157, 0]
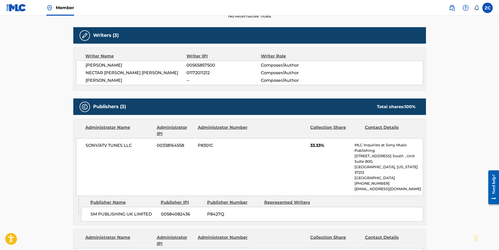
click at [132, 84] on div "JONATHAN JAMES LATTIMER 00565857500 Composer/Author NECTAR ABENA NYANTEKYEWAA W…" at bounding box center [249, 73] width 347 height 25
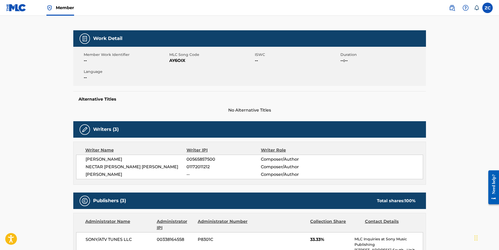
scroll to position [0, 0]
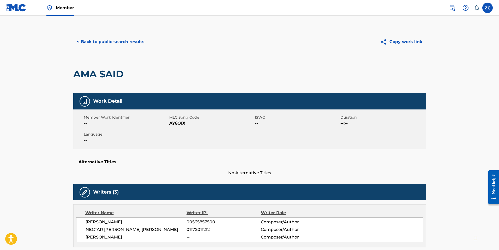
click at [178, 124] on span "AY6OIX" at bounding box center [211, 123] width 84 height 6
copy span "AY6OIX"
click at [128, 37] on button "< Back to public search results" at bounding box center [110, 41] width 75 height 13
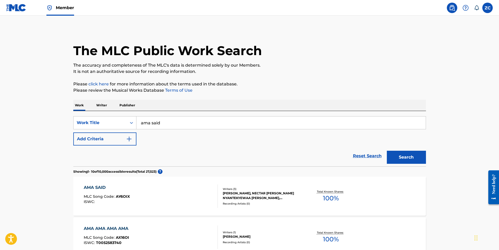
click at [185, 116] on div "SearchWithCriteriac8515d0b-a1ea-49a9-afad-b6ec985df93e Work Title ama said Add …" at bounding box center [249, 138] width 353 height 55
click at [178, 123] on input "ama said" at bounding box center [282, 122] width 290 height 13
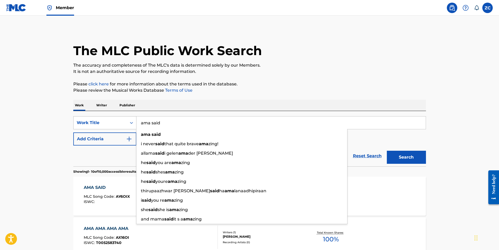
click at [96, 119] on div "Work Title" at bounding box center [100, 123] width 53 height 10
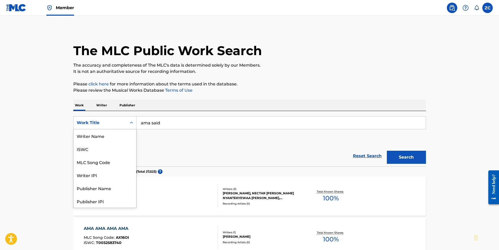
scroll to position [26, 0]
drag, startPoint x: 99, startPoint y: 138, endPoint x: 102, endPoint y: 137, distance: 3.1
click at [99, 137] on div "MLC Song Code" at bounding box center [105, 135] width 63 height 13
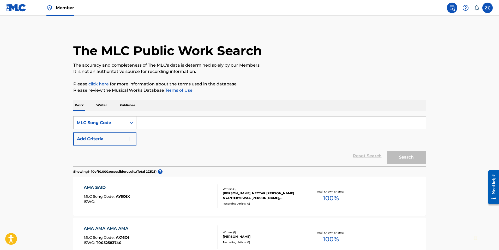
click at [173, 121] on input "Search Form" at bounding box center [282, 122] width 290 height 13
paste input "S51H59"
type input "S51H59"
click at [408, 158] on button "Search" at bounding box center [406, 157] width 39 height 13
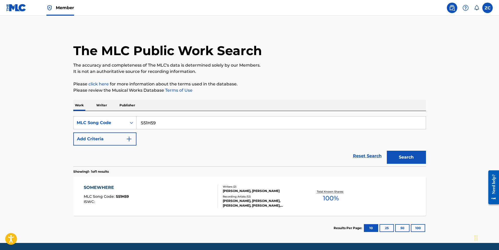
click at [251, 215] on div "SOMEWHERE MLC Song Code : S51H59 ISWC : Writers ( 2 ) EDWARD DAVID GEORGE, HARR…" at bounding box center [249, 195] width 353 height 39
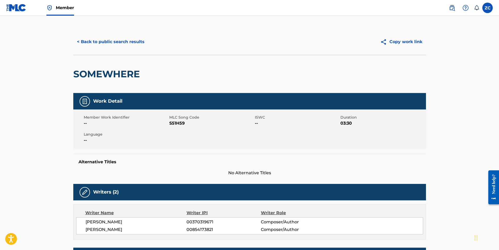
click at [253, 201] on div "Writers (2) Writer Name Writer IPI Writer Role EDWARD DAVID GEORGE 00370319671 …" at bounding box center [249, 212] width 353 height 56
click at [119, 43] on button "< Back to public search results" at bounding box center [110, 41] width 75 height 13
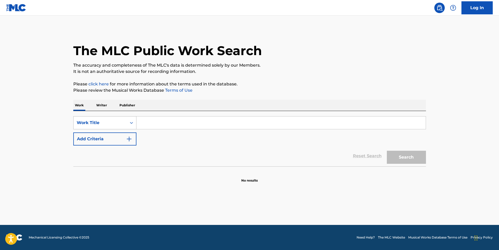
click at [110, 123] on div "Work Title" at bounding box center [100, 123] width 47 height 6
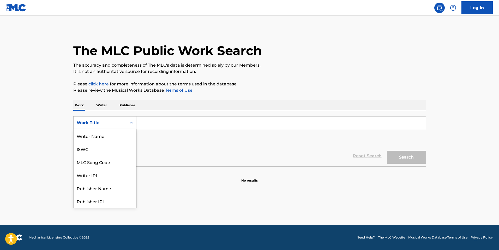
scroll to position [26, 0]
click at [114, 138] on div "MLC Song Code" at bounding box center [105, 135] width 63 height 13
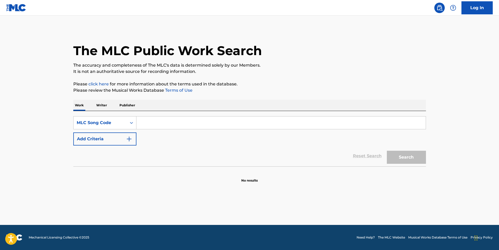
click at [167, 126] on input "Search Form" at bounding box center [282, 122] width 290 height 13
paste input "VX184F"
type input "VX184F"
click at [399, 160] on button "Search" at bounding box center [406, 157] width 39 height 13
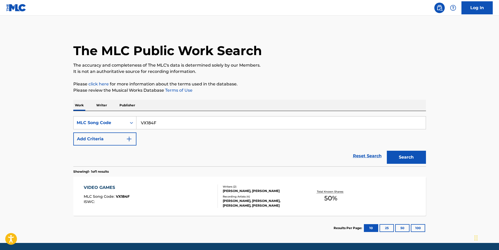
click at [231, 204] on div "[PERSON_NAME], [PERSON_NAME], [PERSON_NAME], [PERSON_NAME]" at bounding box center [262, 202] width 79 height 9
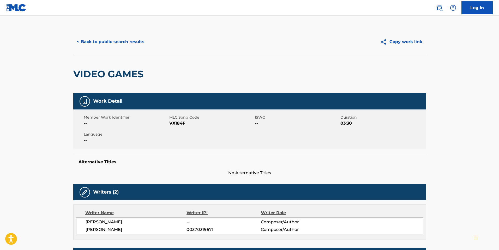
click at [120, 55] on div "< Back to public search results Copy work link" at bounding box center [249, 42] width 353 height 26
click at [118, 41] on button "< Back to public search results" at bounding box center [110, 41] width 75 height 13
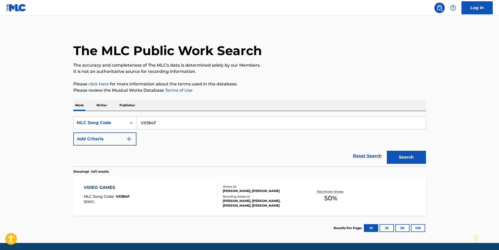
drag, startPoint x: 178, startPoint y: 121, endPoint x: 45, endPoint y: 97, distance: 135.1
click at [61, 101] on main "The MLC Public Work Search The accuracy and completeness of The MLC's data is d…" at bounding box center [249, 129] width 499 height 227
paste input "L5943N"
type input "L5943N"
click at [414, 162] on button "Search" at bounding box center [406, 157] width 39 height 13
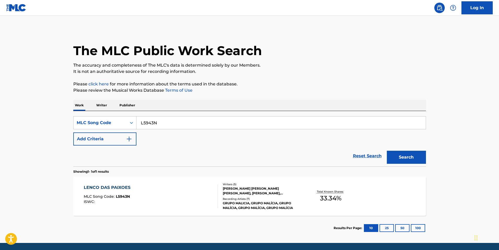
click at [211, 201] on div "LENCO DAS PAIXOES MLC Song Code : L5943N ISWC :" at bounding box center [151, 195] width 134 height 23
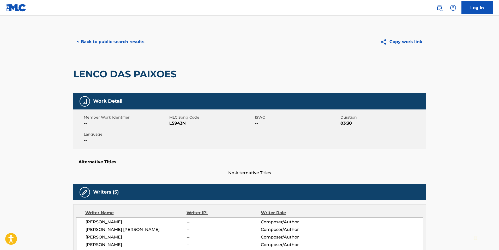
click at [121, 43] on button "< Back to public search results" at bounding box center [110, 41] width 75 height 13
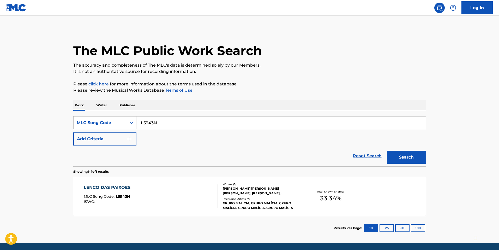
drag, startPoint x: 199, startPoint y: 125, endPoint x: 100, endPoint y: 114, distance: 99.8
click at [75, 112] on div "SearchWithCriteria376f6bc8-67a1-482a-b114-7d9cef4f0232 MLC Song Code L5943N Add…" at bounding box center [249, 138] width 353 height 55
paste input "M56702"
type input "M56702"
drag, startPoint x: 420, startPoint y: 144, endPoint x: 417, endPoint y: 150, distance: 6.9
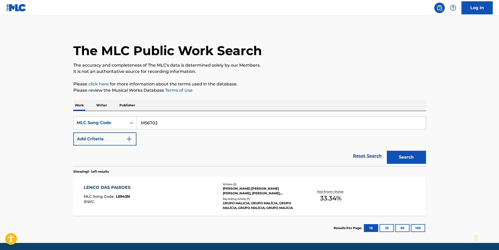
click at [417, 149] on form "SearchWithCriteria376f6bc8-67a1-482a-b114-7d9cef4f0232 MLC Song Code M56702 Add…" at bounding box center [249, 141] width 353 height 50
click at [415, 159] on button "Search" at bounding box center [406, 157] width 39 height 13
click at [191, 201] on div "MEU AMOR QUEM DERA MLC Song Code : M56702 ISWC : T0400278865" at bounding box center [151, 195] width 134 height 23
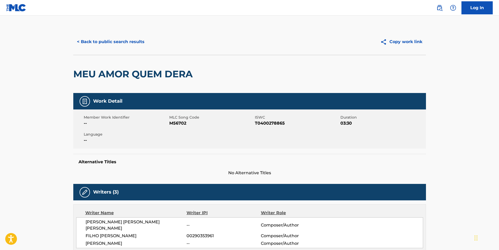
click at [107, 42] on button "< Back to public search results" at bounding box center [110, 41] width 75 height 13
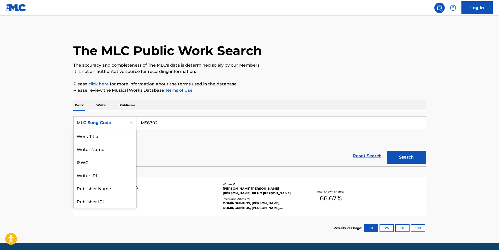
click at [105, 122] on div "MLC Song Code" at bounding box center [100, 123] width 47 height 6
click at [183, 120] on input "M56702" at bounding box center [282, 122] width 290 height 13
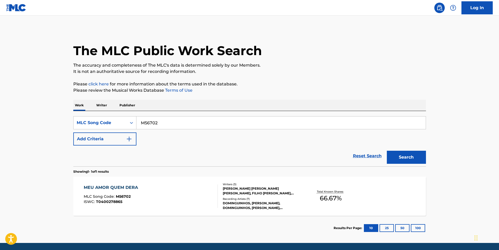
paste input "NC4HA0"
type input "NC4HA0"
click at [400, 156] on button "Search" at bounding box center [406, 157] width 39 height 13
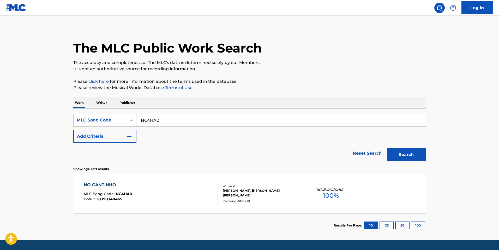
scroll to position [18, 0]
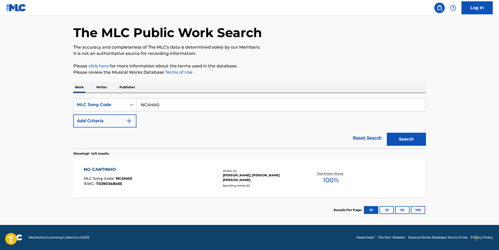
click at [205, 172] on div "NO CANTINHO MLC Song Code : NC4HA0 ISWC : T0390348465" at bounding box center [151, 177] width 134 height 23
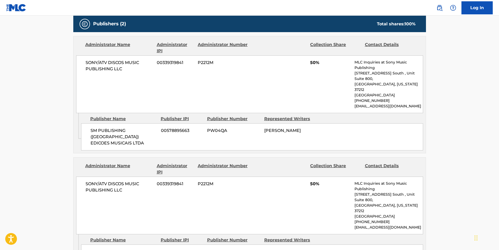
scroll to position [235, 0]
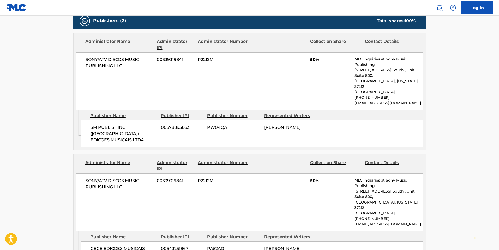
click at [464, 159] on main "< Back to public search results Copy work link NO CANTINHO Work Detail Member W…" at bounding box center [249, 47] width 499 height 533
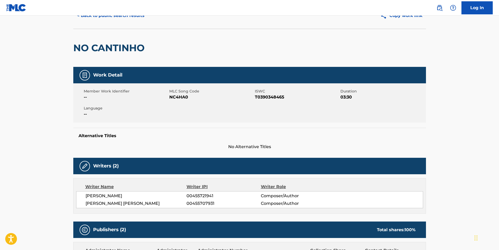
scroll to position [0, 0]
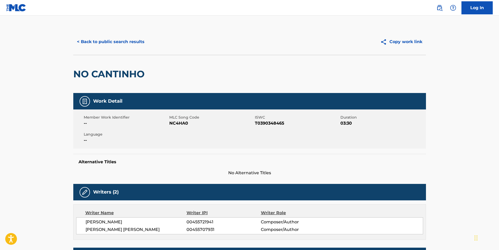
click at [114, 42] on button "< Back to public search results" at bounding box center [110, 41] width 75 height 13
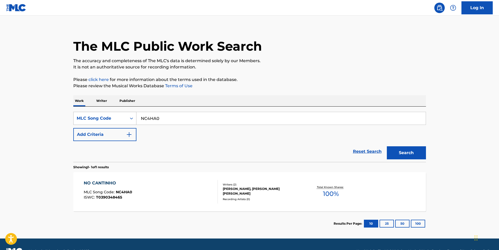
drag, startPoint x: 175, startPoint y: 124, endPoint x: 103, endPoint y: 115, distance: 72.2
click at [103, 115] on div "SearchWithCriteria376f6bc8-67a1-482a-b114-7d9cef4f0232 MLC Song Code NC4HA0" at bounding box center [249, 118] width 353 height 13
paste input "AB7JMC"
type input "AB7JMC"
click at [400, 151] on button "Search" at bounding box center [406, 152] width 39 height 13
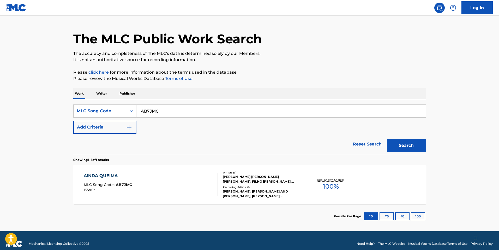
scroll to position [18, 0]
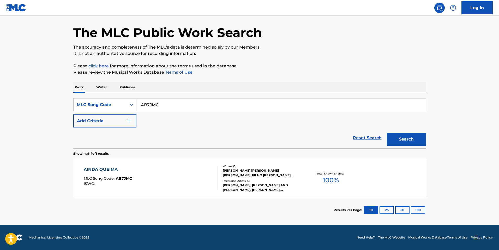
click at [298, 170] on div "[PERSON_NAME] [PERSON_NAME] [PERSON_NAME], FILHO [PERSON_NAME], [PERSON_NAME] […" at bounding box center [262, 172] width 79 height 9
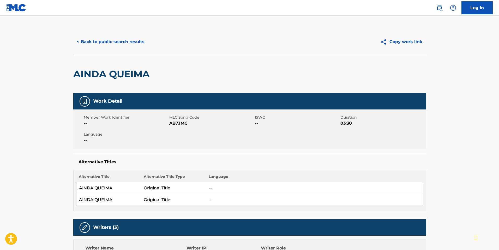
click at [114, 43] on button "< Back to public search results" at bounding box center [110, 41] width 75 height 13
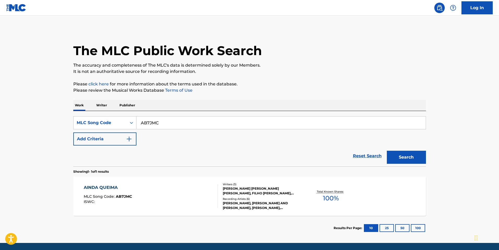
scroll to position [4, 0]
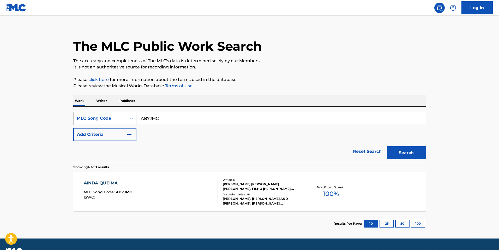
drag, startPoint x: 170, startPoint y: 121, endPoint x: 51, endPoint y: 106, distance: 120.0
click at [54, 106] on main "The MLC Public Work Search The accuracy and completeness of The MLC's data is d…" at bounding box center [249, 124] width 499 height 227
type input "w.a.y.s."
click at [73, 128] on button "Add Criteria" at bounding box center [104, 134] width 63 height 13
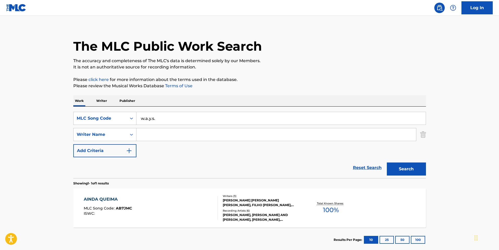
click at [84, 116] on div "MLC Song Code" at bounding box center [100, 118] width 47 height 6
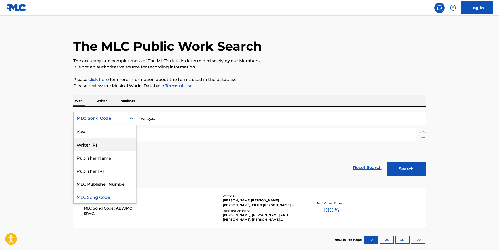
scroll to position [0, 0]
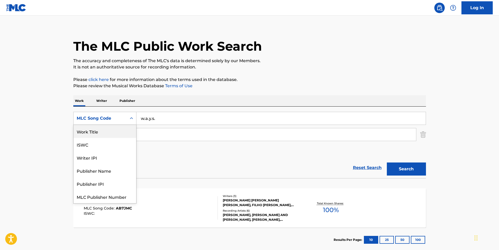
click at [92, 135] on div "Work Title" at bounding box center [105, 131] width 63 height 13
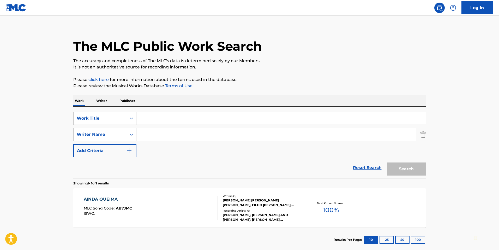
click at [206, 120] on input "Search Form" at bounding box center [282, 118] width 290 height 13
type input "w.a.y.s."
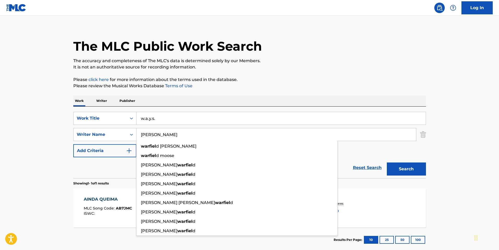
type input "[PERSON_NAME]"
click at [387, 162] on button "Search" at bounding box center [406, 168] width 39 height 13
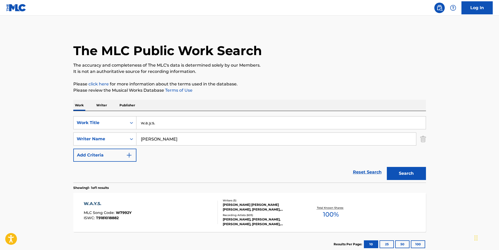
click at [242, 193] on div "W.A.Y.S. MLC Song Code : W7992Y ISWC : T9181018882 Writers ( 5 ) [PERSON_NAME] …" at bounding box center [249, 212] width 353 height 39
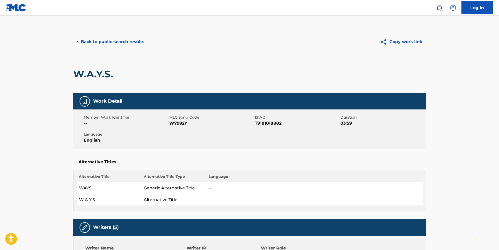
drag, startPoint x: 242, startPoint y: 193, endPoint x: 242, endPoint y: 202, distance: 9.4
click at [242, 202] on td "--" at bounding box center [314, 200] width 217 height 12
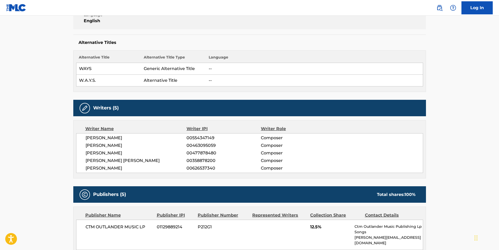
scroll to position [52, 0]
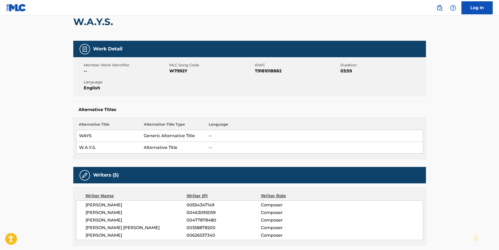
click at [179, 71] on span "W7992Y" at bounding box center [211, 71] width 84 height 6
copy span "W7992Y"
